Goal: Information Seeking & Learning: Learn about a topic

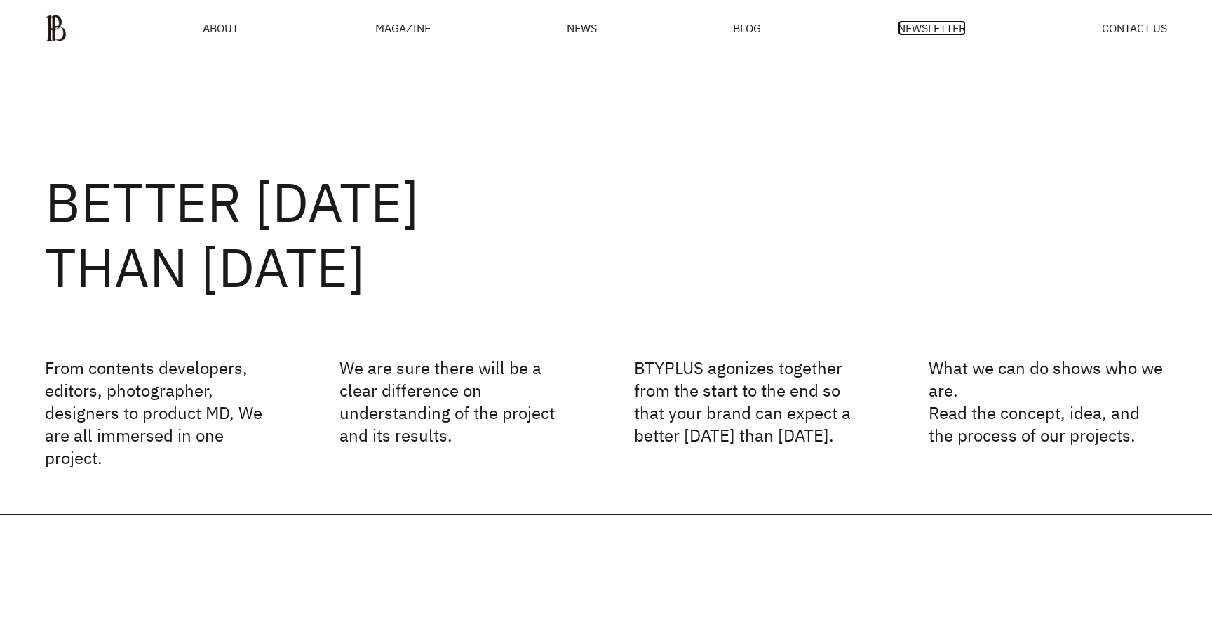
click at [915, 34] on span "NEWSLETTER" at bounding box center [932, 27] width 68 height 11
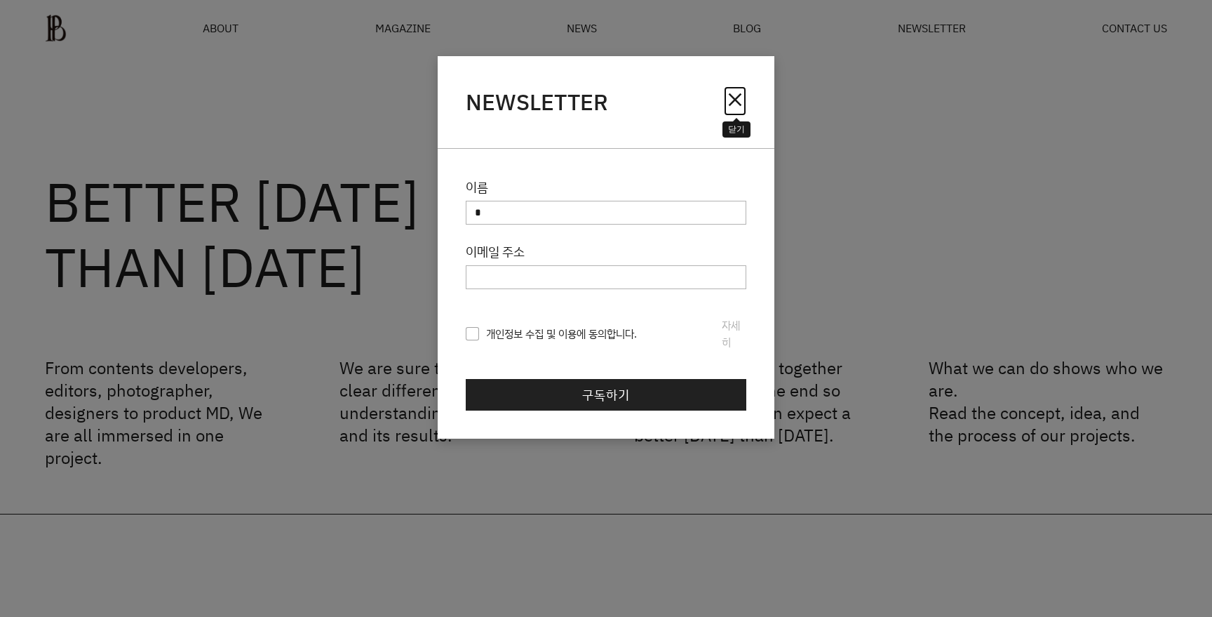
drag, startPoint x: 740, startPoint y: 101, endPoint x: 706, endPoint y: 95, distance: 34.8
click at [739, 101] on span "close" at bounding box center [735, 99] width 22 height 22
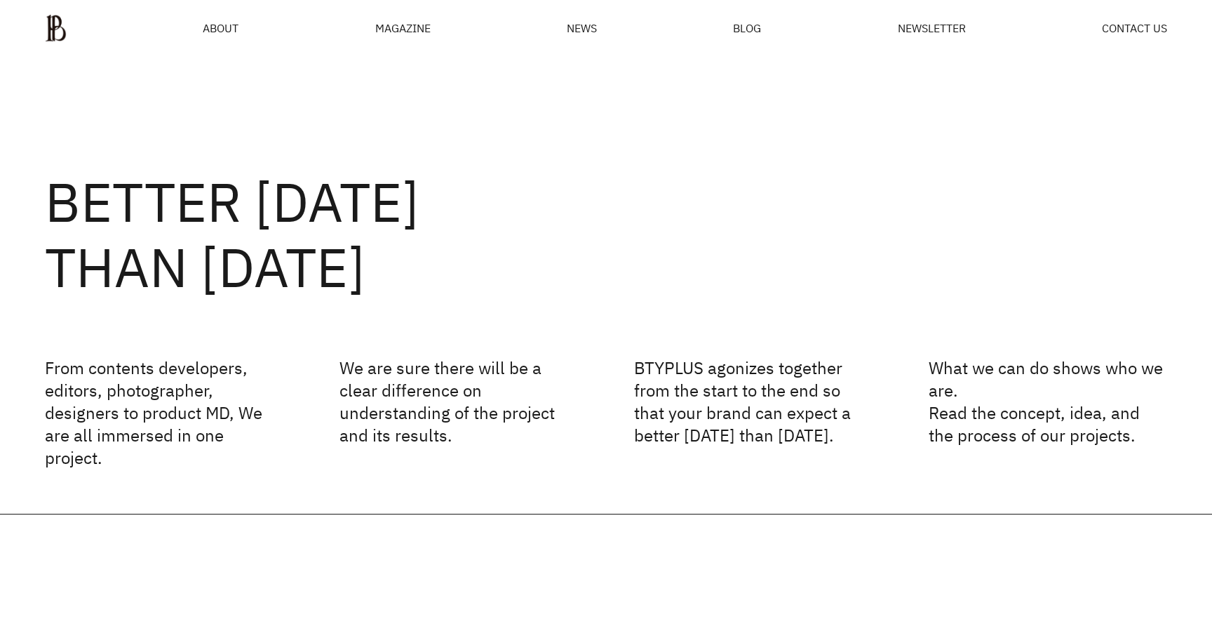
click at [430, 34] on div "MAGAZINE" at bounding box center [402, 27] width 55 height 11
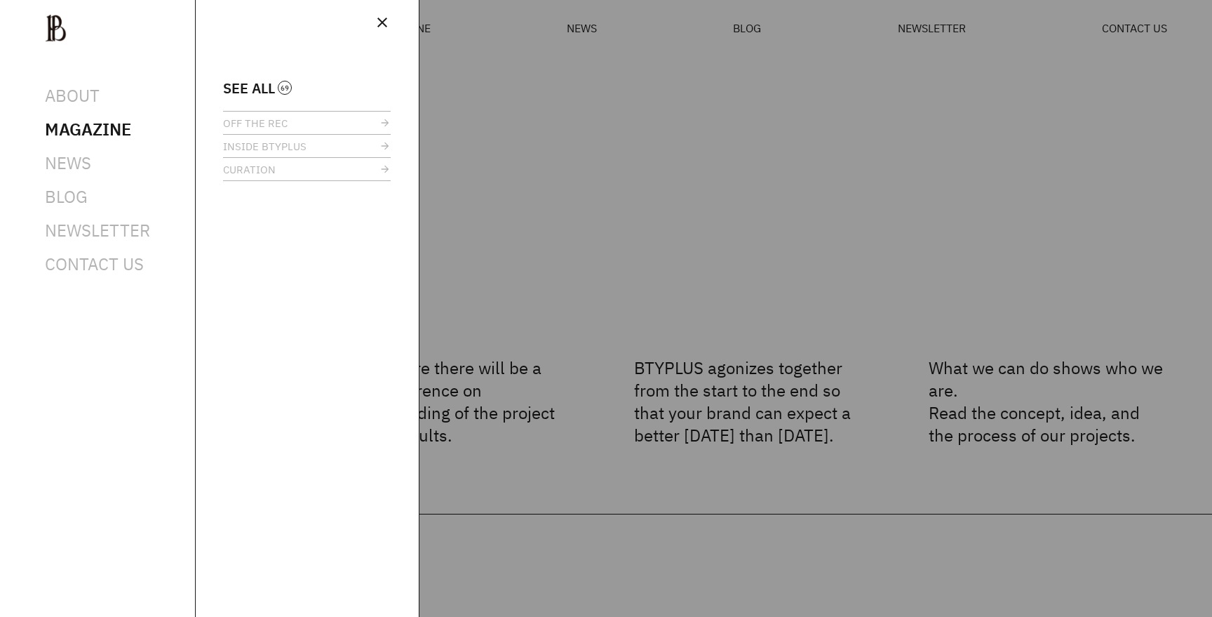
click at [274, 95] on ul "SEE ALL OFF THE REC INSIDE BTYPLUS CURATION" at bounding box center [307, 131] width 168 height 100
click at [271, 88] on span "SEE ALL" at bounding box center [249, 88] width 52 height 11
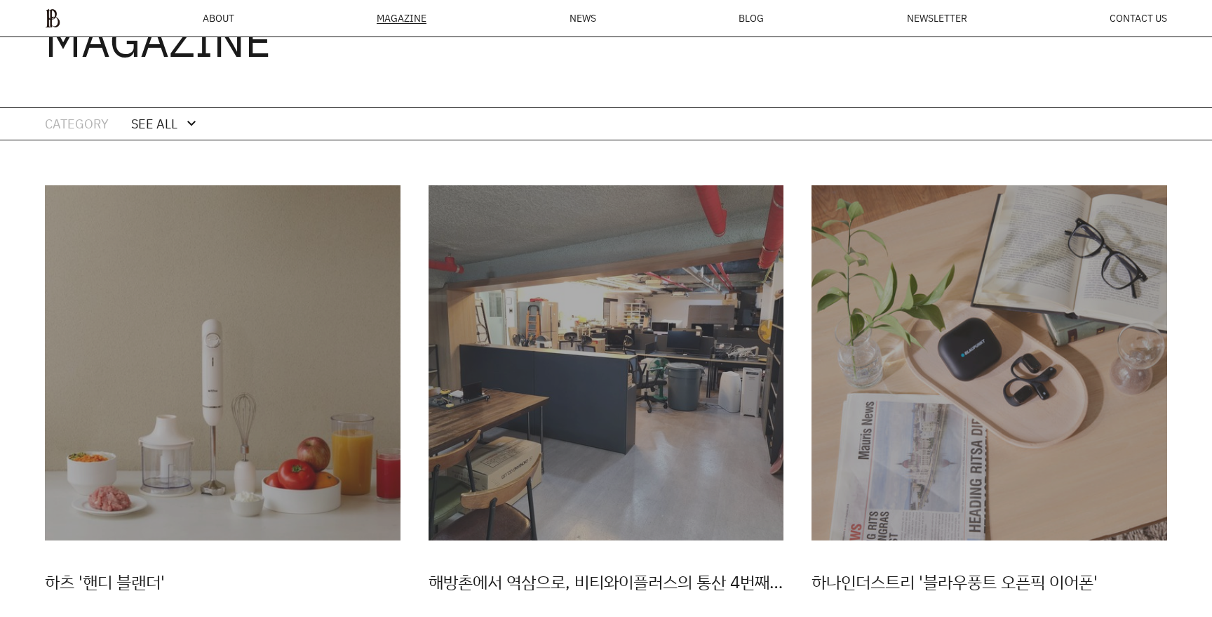
scroll to position [131, 0]
drag, startPoint x: 153, startPoint y: 122, endPoint x: 166, endPoint y: 165, distance: 44.8
click at [153, 122] on div "SEE ALL" at bounding box center [154, 124] width 46 height 20
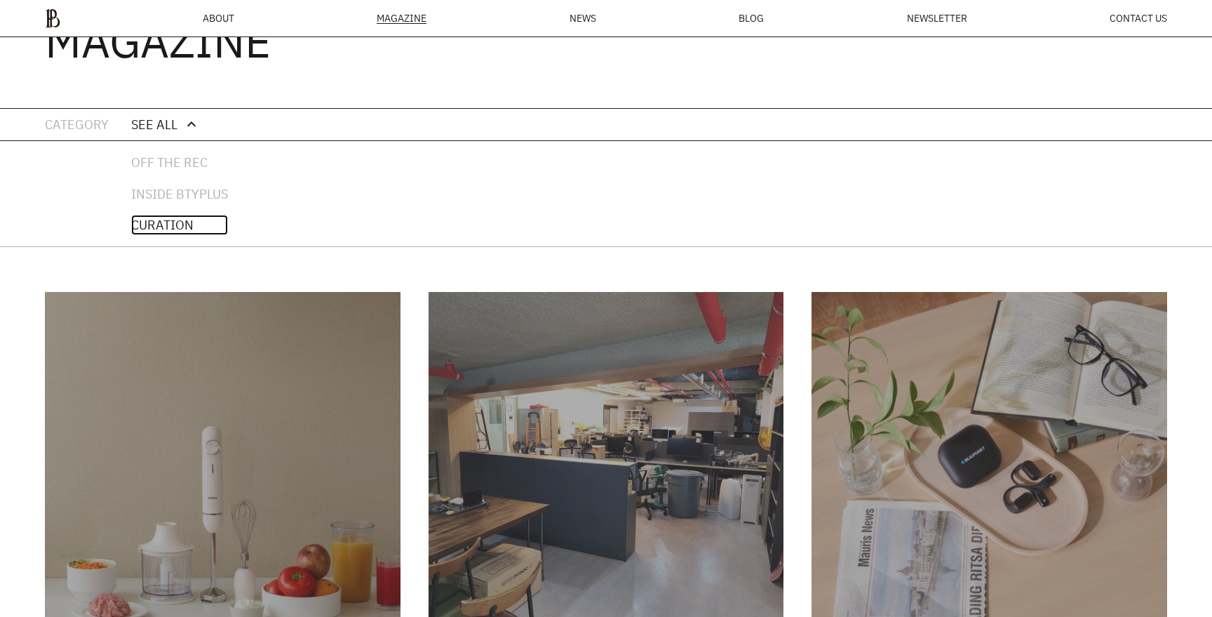
click at [189, 226] on link "CURATION" at bounding box center [179, 225] width 97 height 20
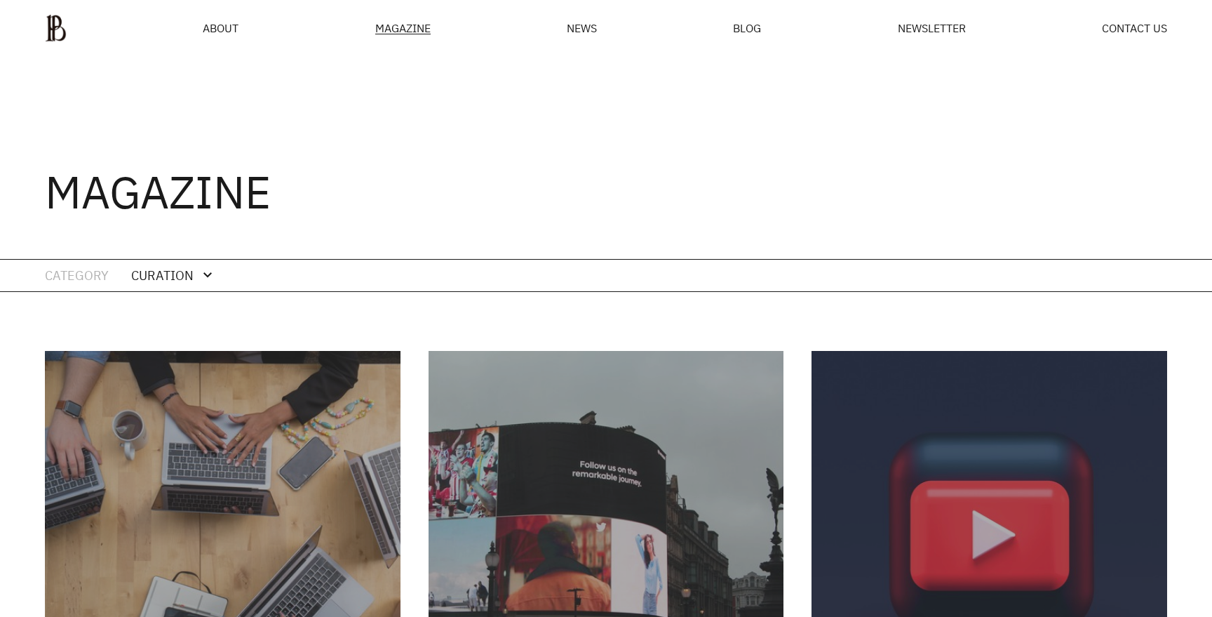
click at [200, 277] on div "expand_more" at bounding box center [207, 275] width 17 height 17
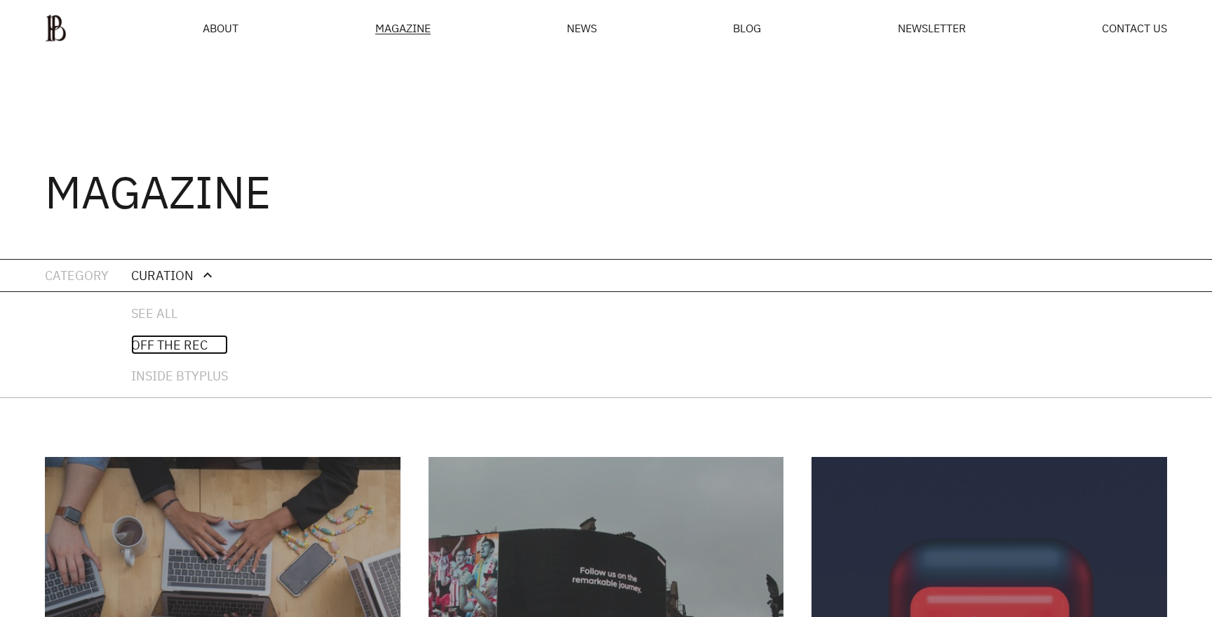
click at [196, 350] on link "OFF THE REC" at bounding box center [179, 345] width 97 height 20
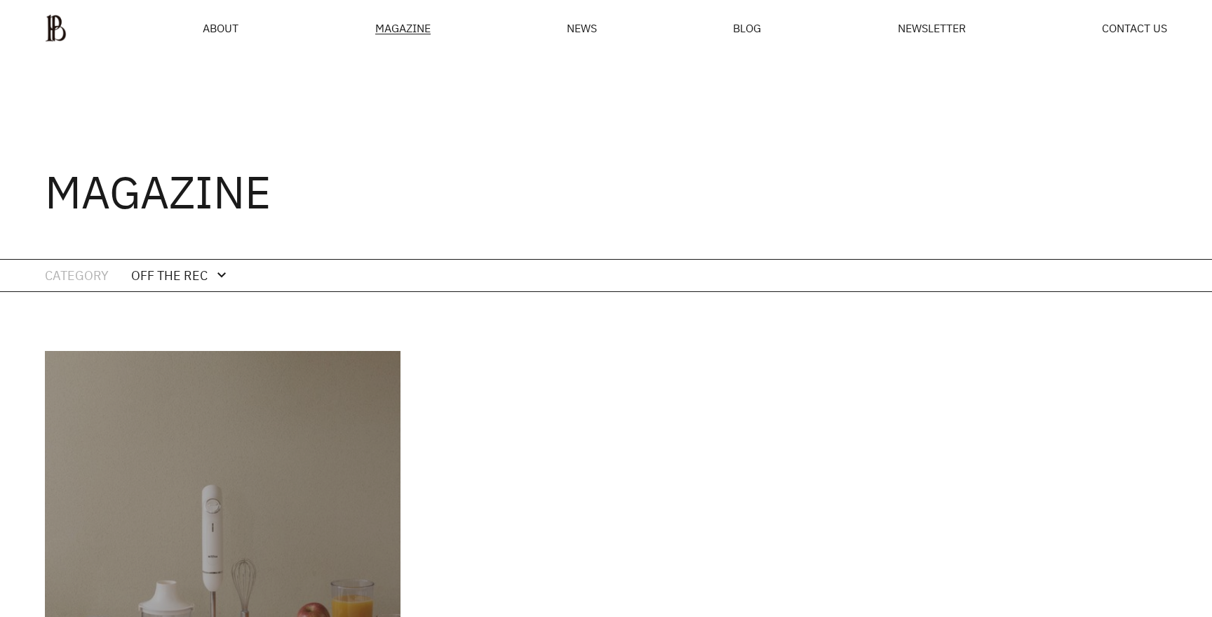
click at [201, 347] on div at bounding box center [606, 308] width 1212 height 617
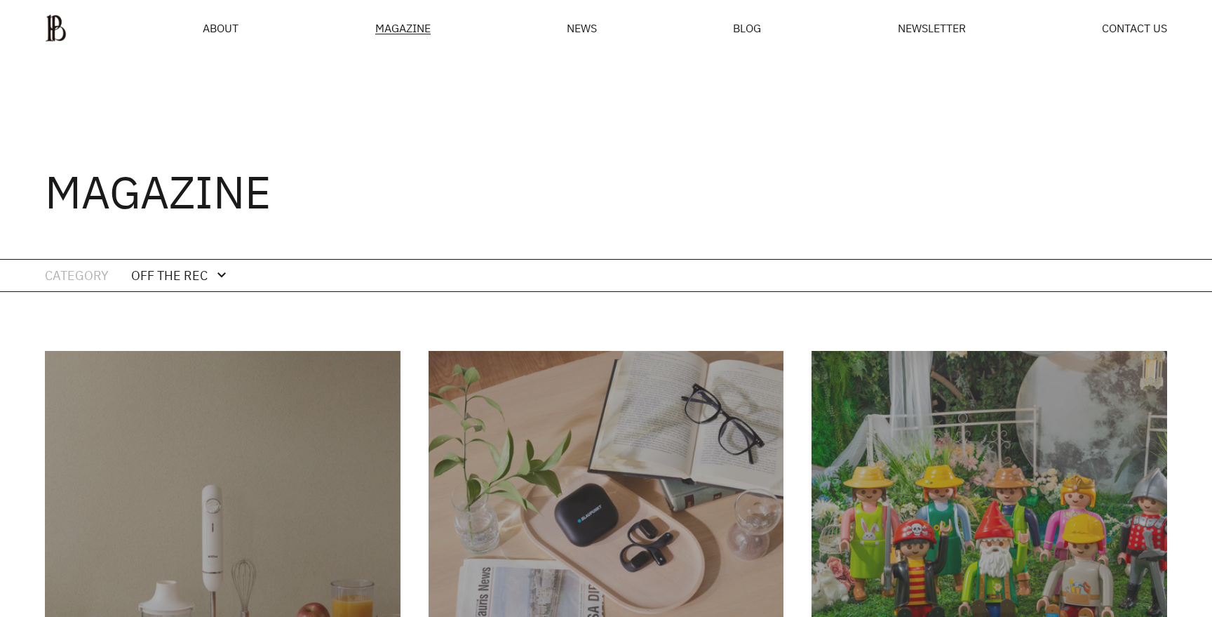
click at [189, 274] on div "OFF THE REC" at bounding box center [169, 275] width 76 height 20
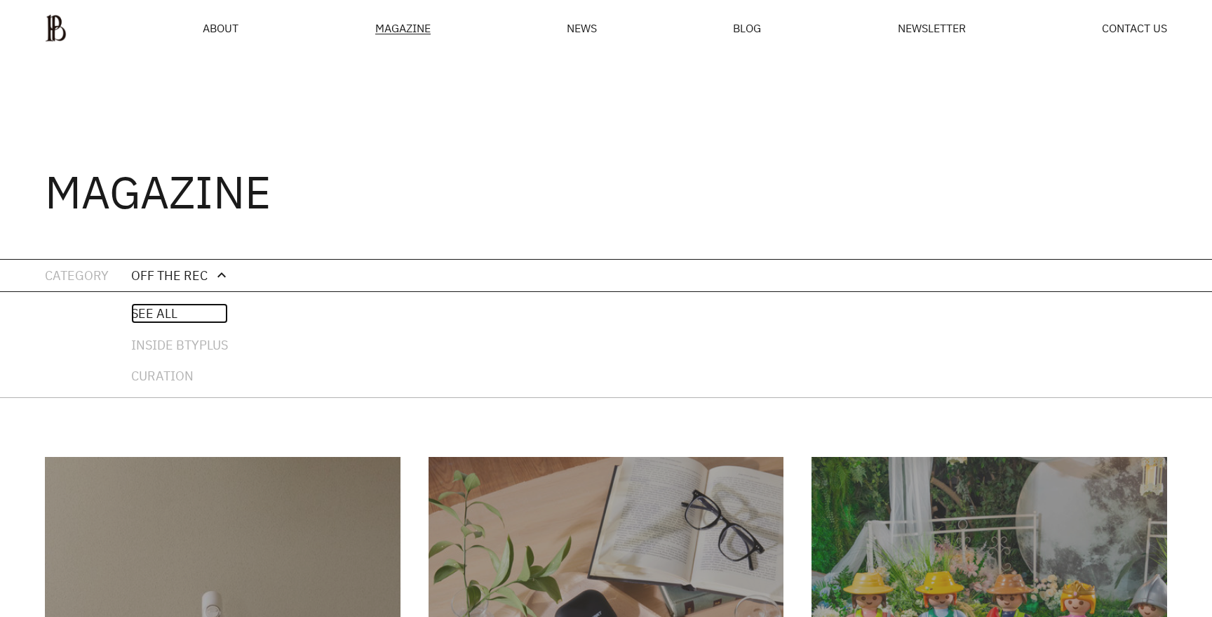
drag, startPoint x: 156, startPoint y: 316, endPoint x: 224, endPoint y: 307, distance: 67.9
click at [156, 316] on link "SEE ALL" at bounding box center [179, 313] width 97 height 20
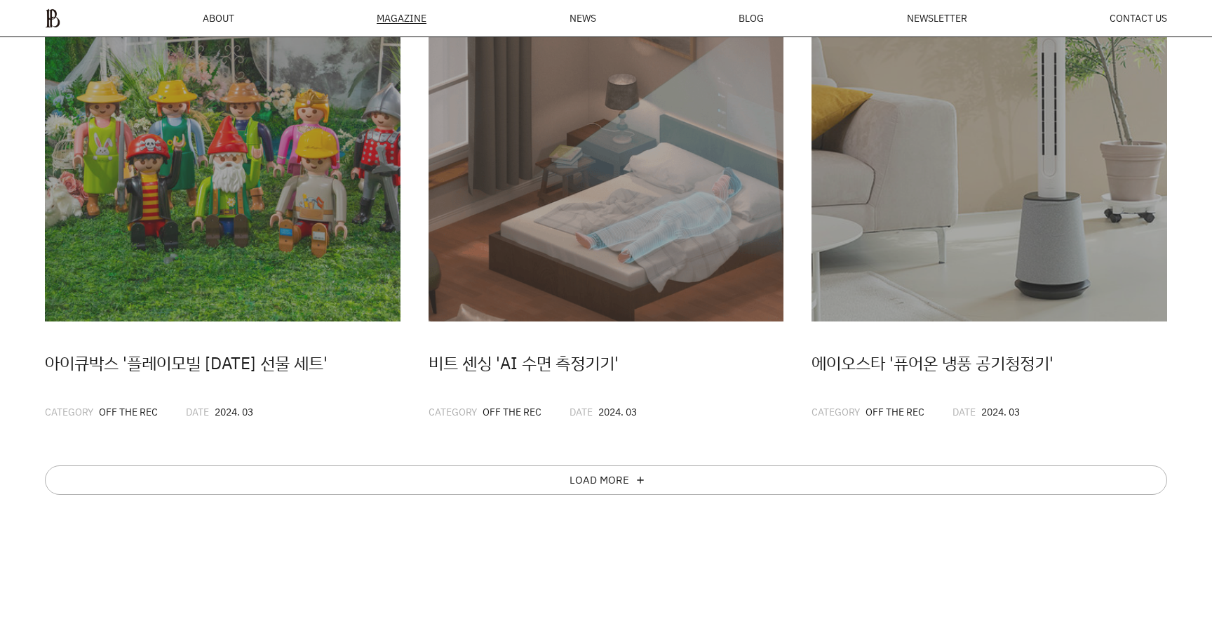
scroll to position [1019, 0]
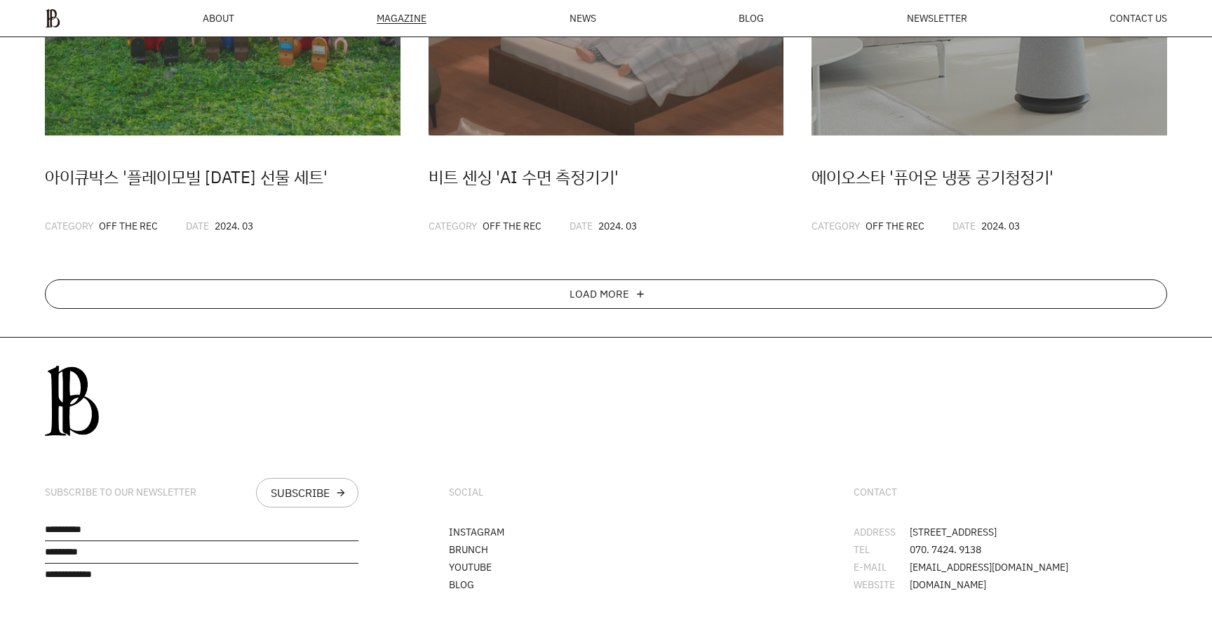
click at [646, 305] on div "LOAD MORE add" at bounding box center [606, 293] width 1122 height 29
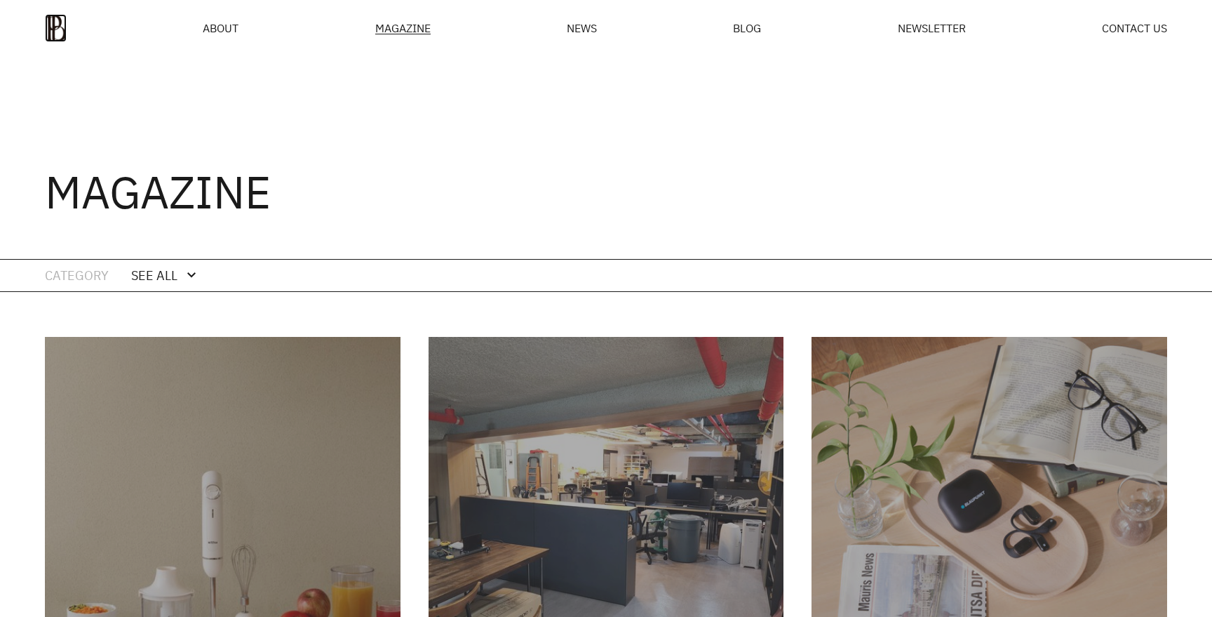
click at [62, 29] on img at bounding box center [56, 28] width 22 height 28
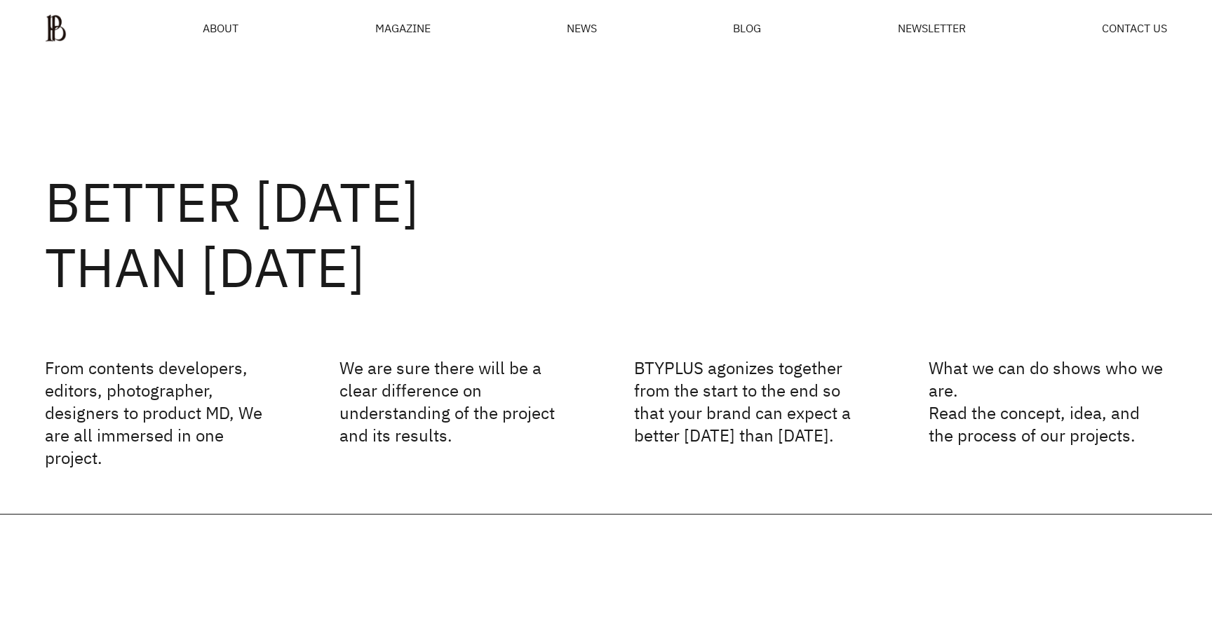
click at [410, 32] on div "MAGAZINE" at bounding box center [402, 27] width 55 height 11
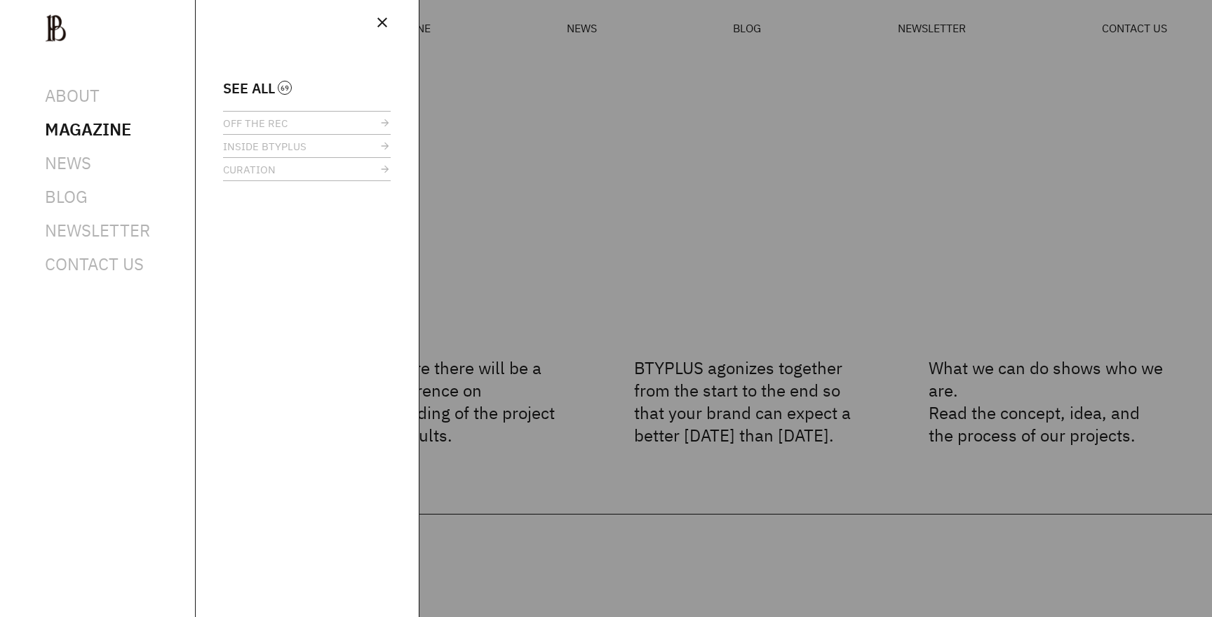
click at [223, 89] on link "SEE ALL" at bounding box center [223, 88] width 0 height 14
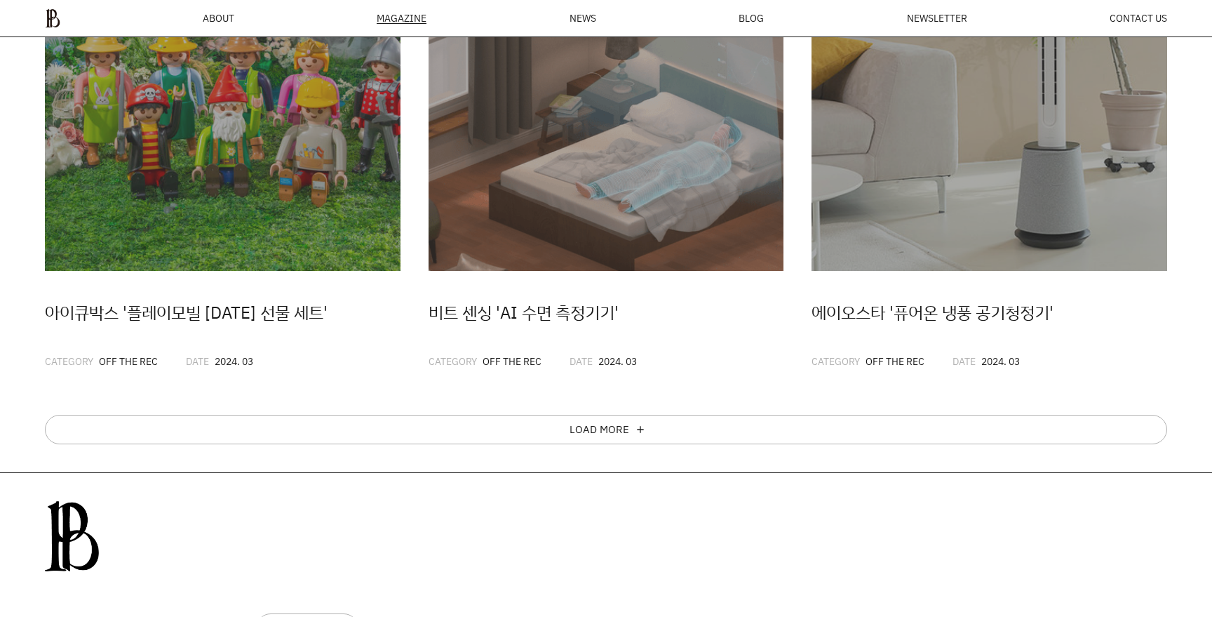
scroll to position [887, 0]
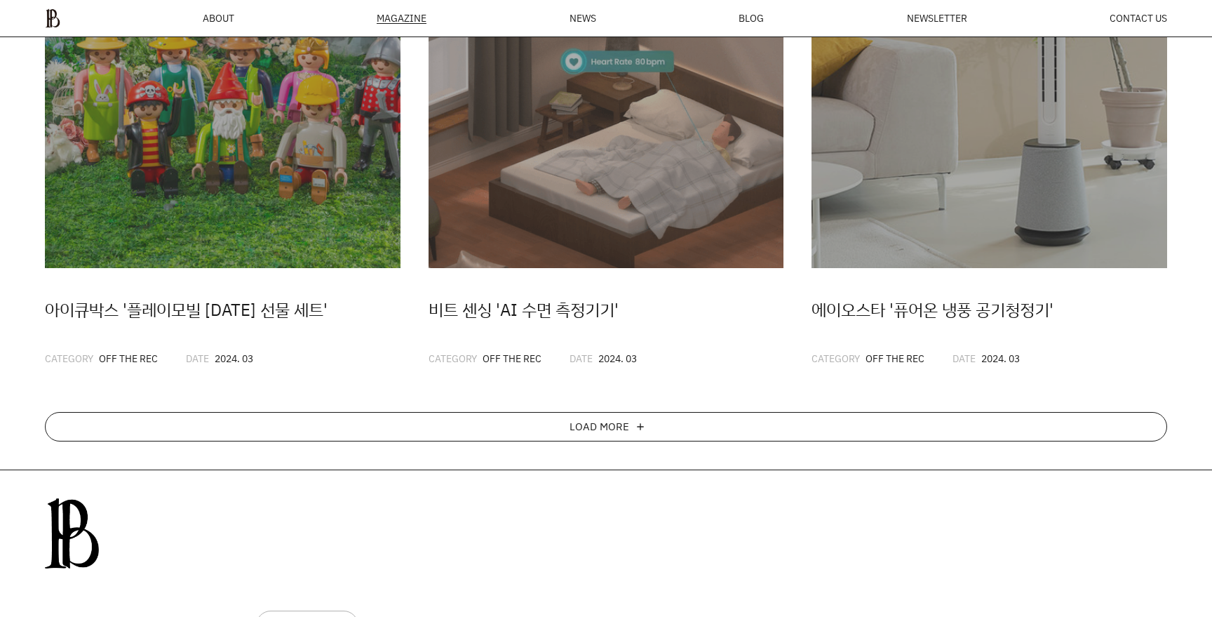
click at [614, 432] on div "LOAD MORE" at bounding box center [600, 426] width 60 height 11
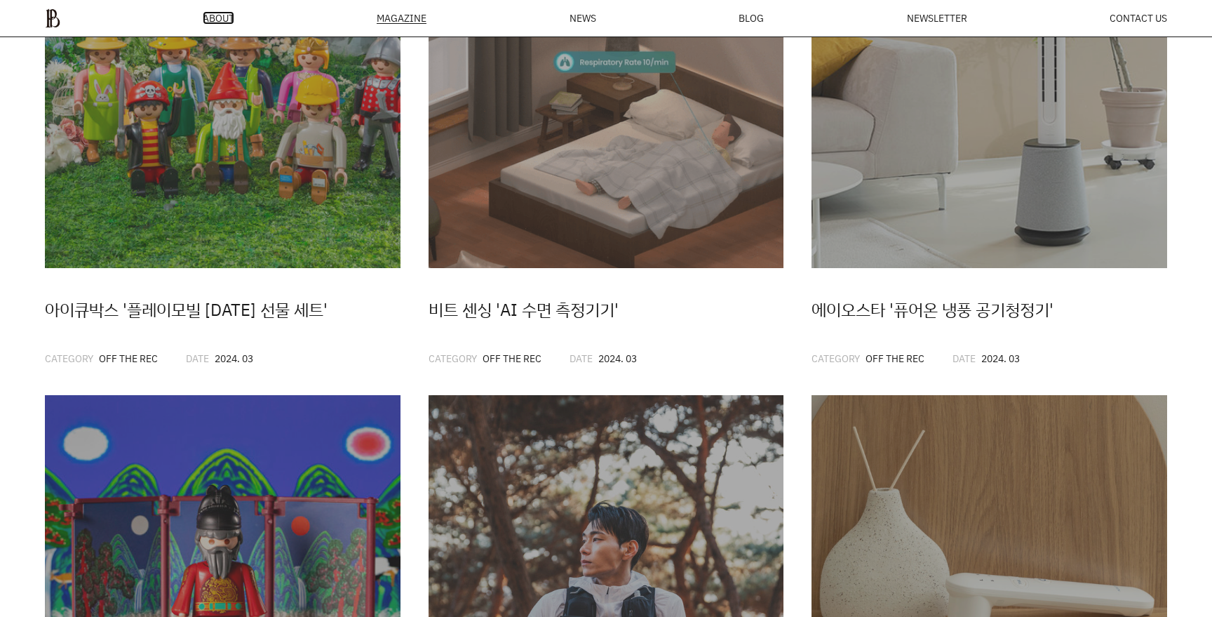
click at [205, 22] on span "ABOUT" at bounding box center [219, 18] width 32 height 10
